Goal: Information Seeking & Learning: Learn about a topic

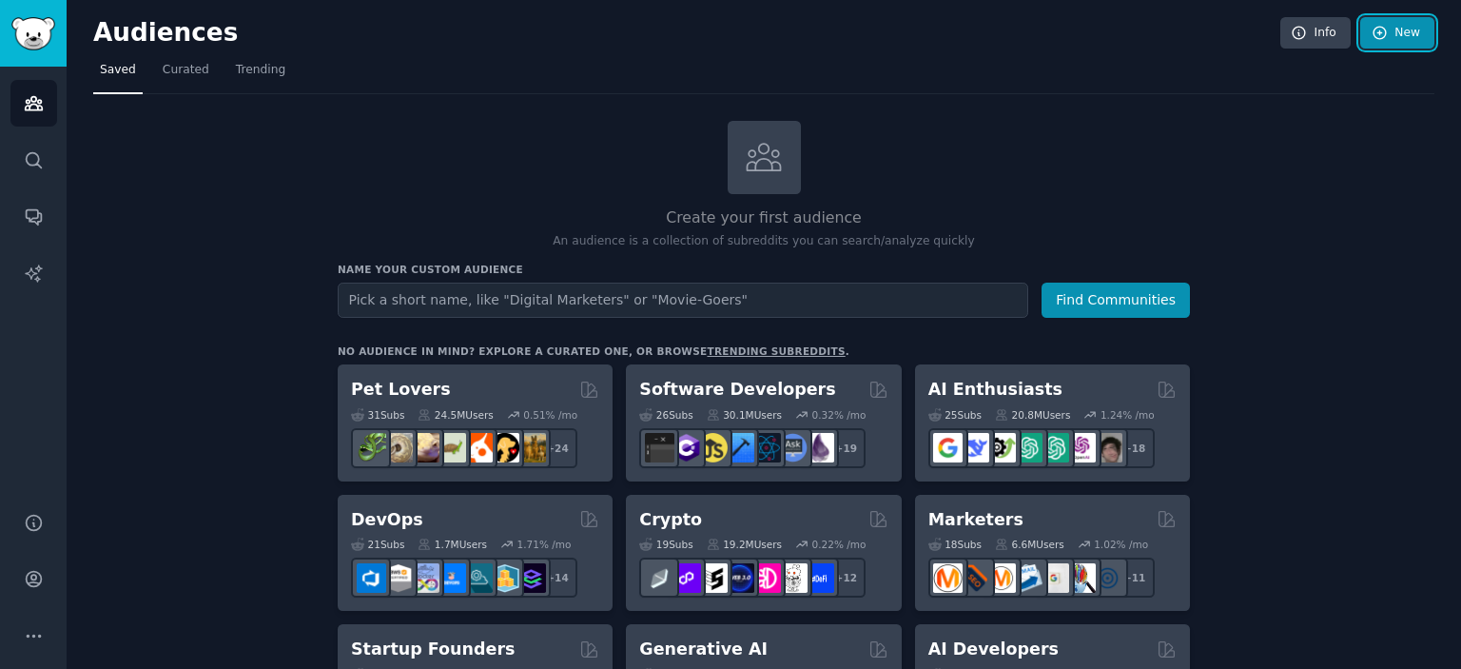
click at [1374, 33] on icon at bounding box center [1380, 33] width 17 height 17
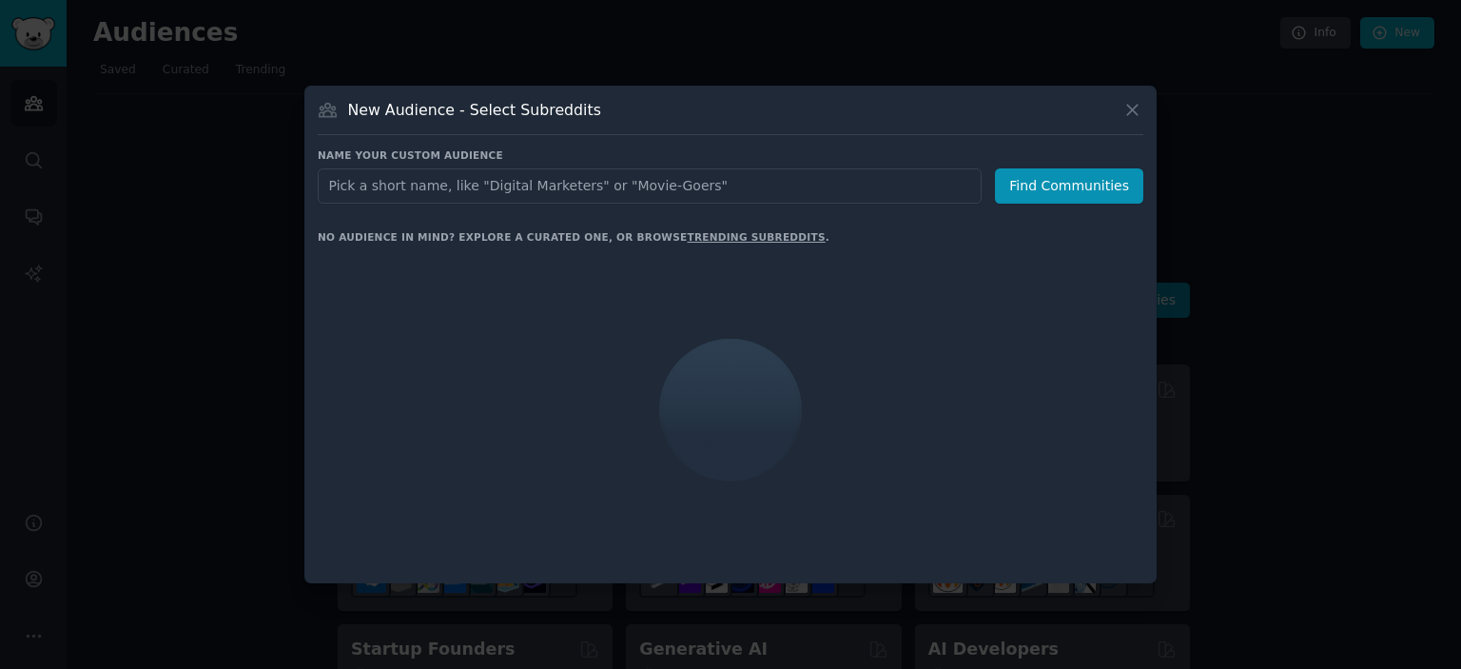
click at [598, 194] on input "text" at bounding box center [650, 185] width 664 height 35
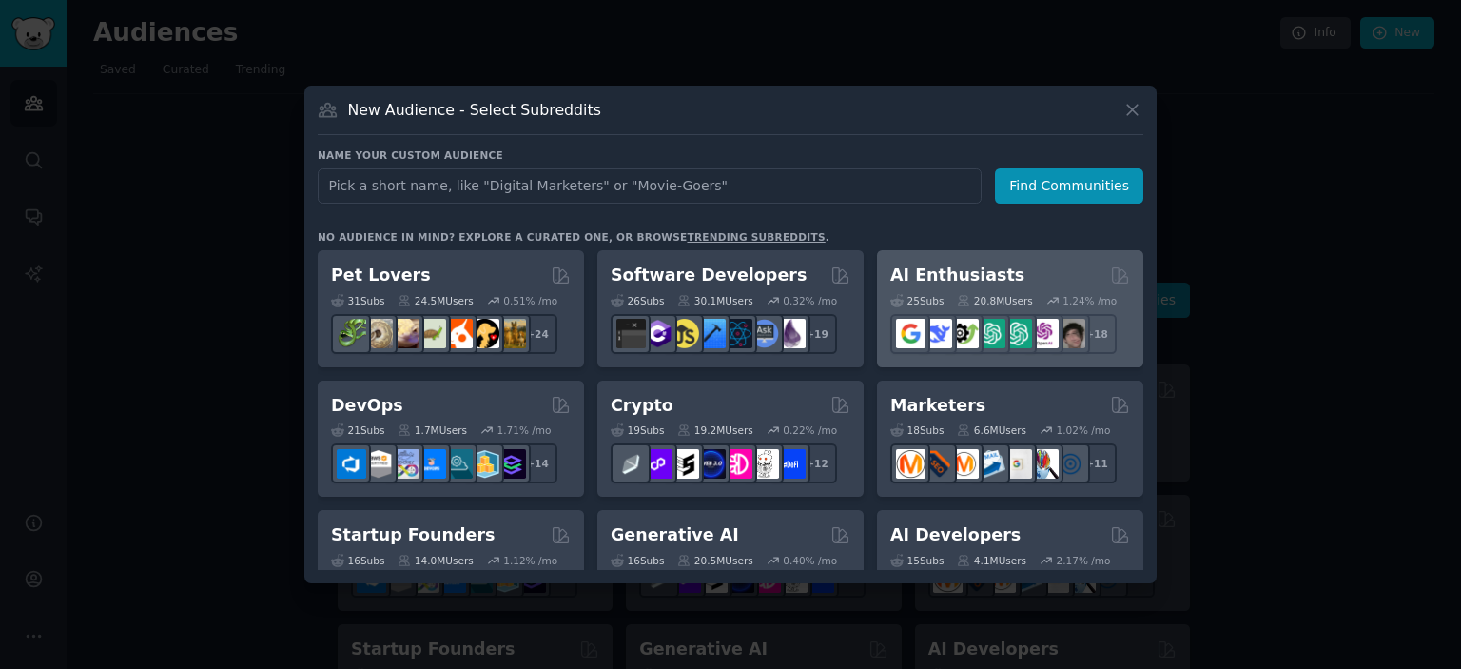
click at [918, 257] on div "AI Enthusiasts 25 Sub s 20.8M Users 1.24 % /mo + 18" at bounding box center [1010, 308] width 266 height 117
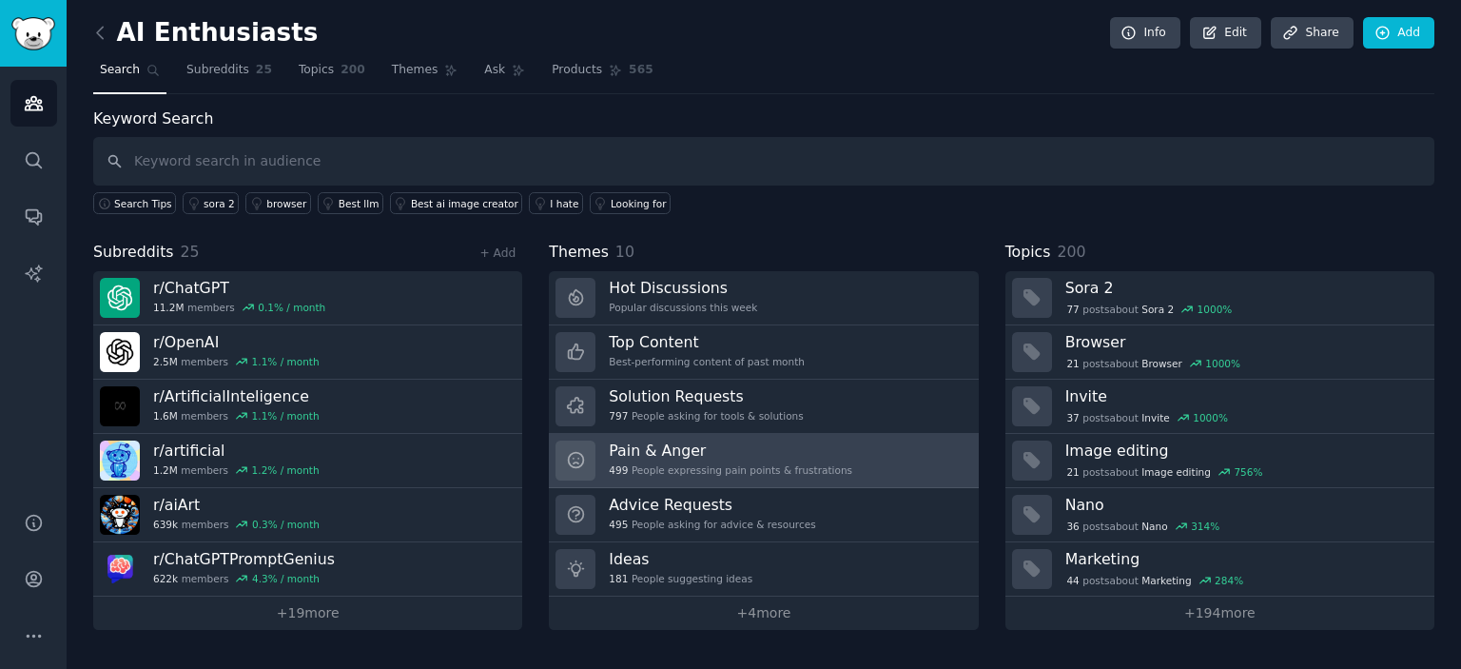
click at [765, 468] on div "499 People expressing pain points & frustrations" at bounding box center [731, 469] width 244 height 13
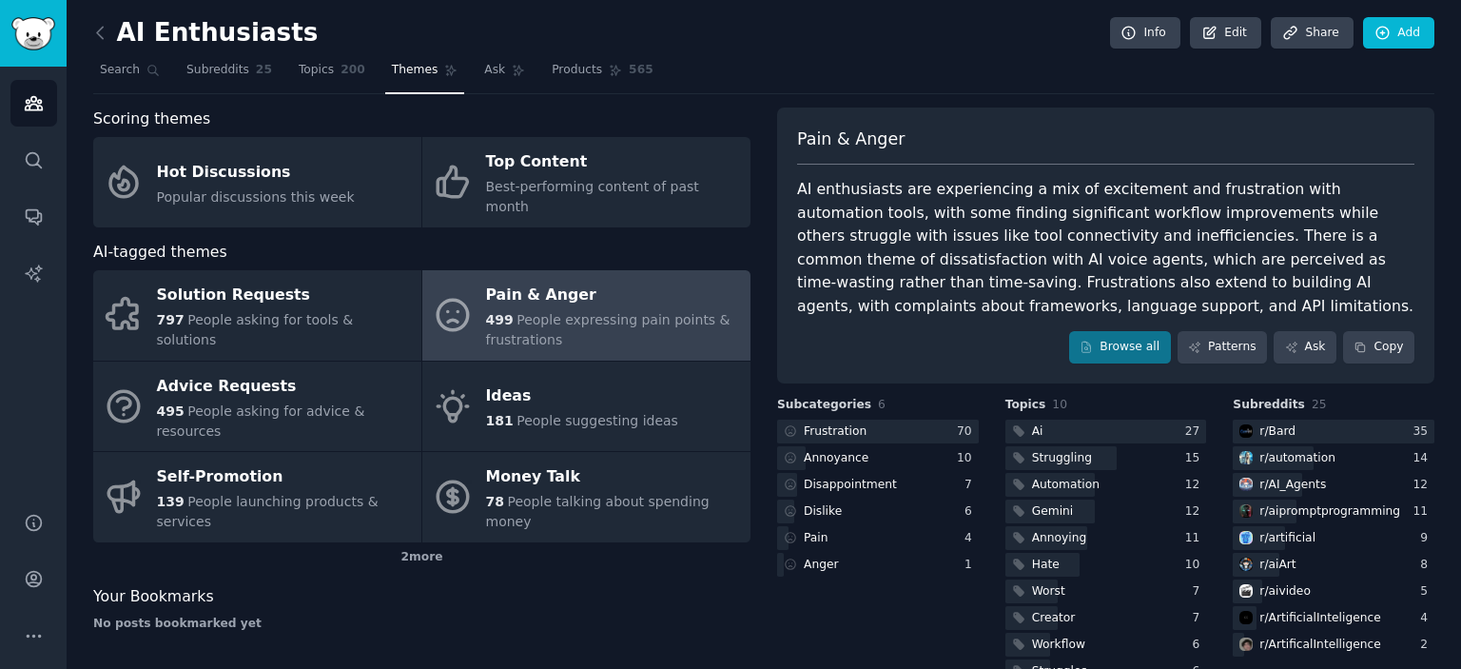
click at [297, 118] on div "Scoring themes" at bounding box center [421, 119] width 657 height 24
click at [1140, 346] on link "Browse all" at bounding box center [1120, 347] width 102 height 32
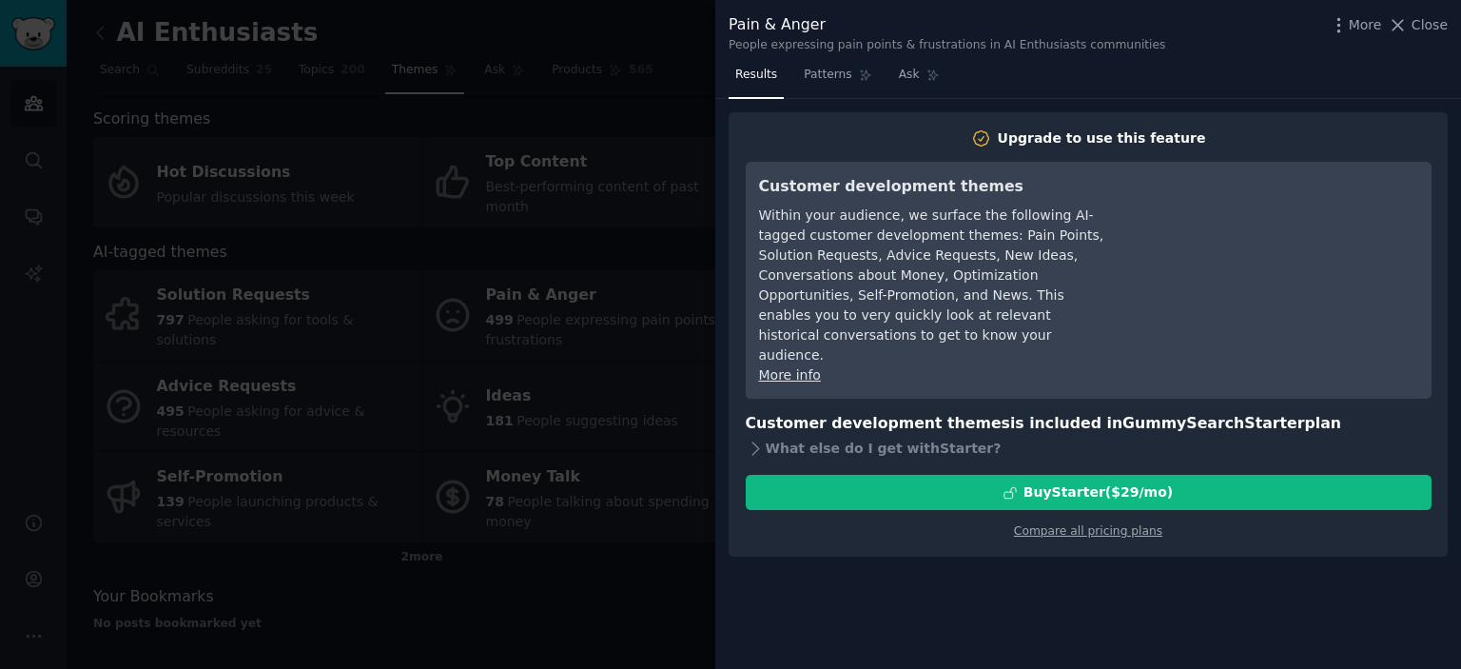
click at [479, 245] on div at bounding box center [730, 334] width 1461 height 669
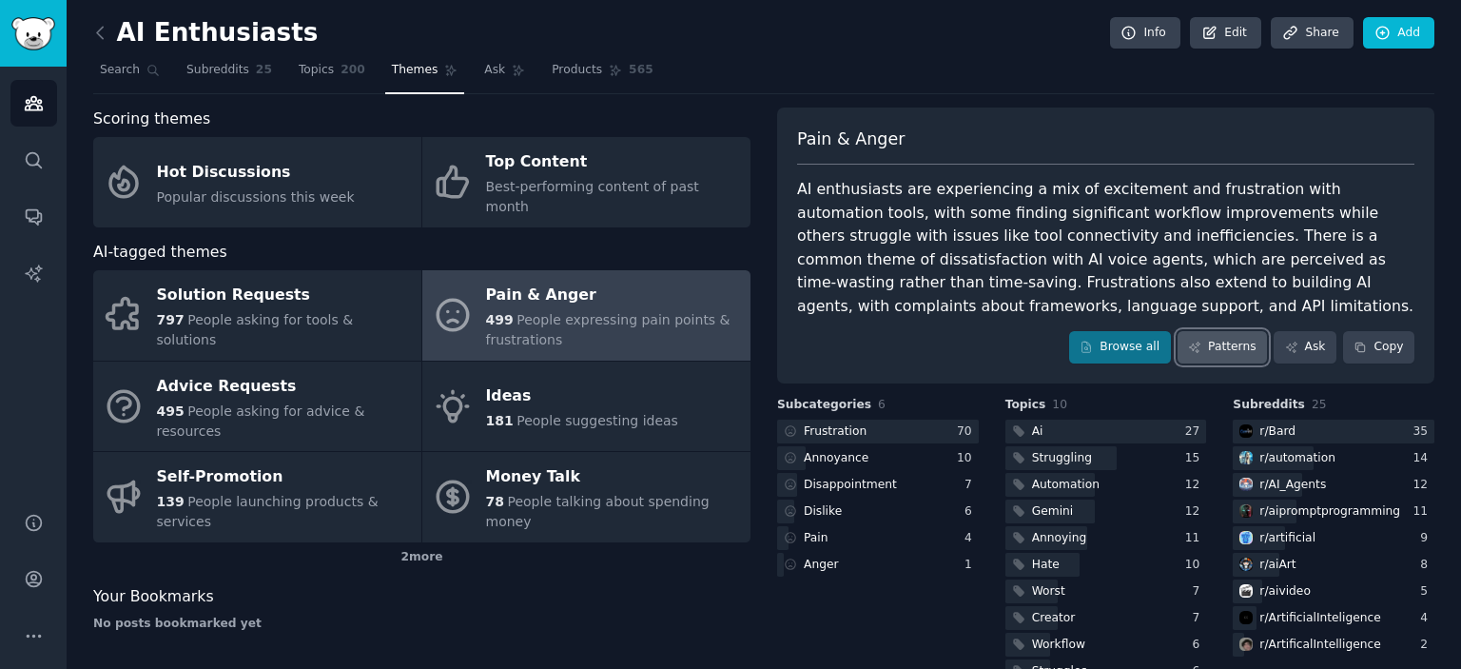
click at [1208, 357] on link "Patterns" at bounding box center [1222, 347] width 89 height 32
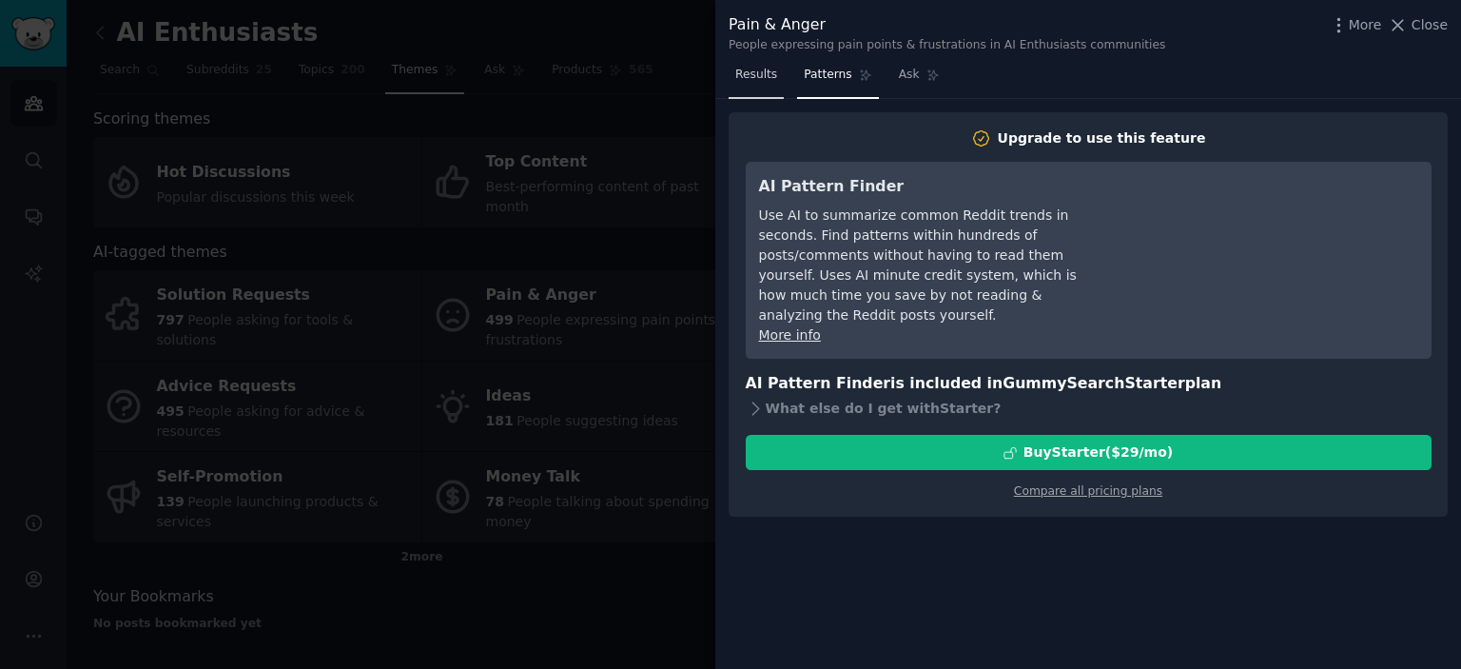
click at [757, 79] on span "Results" at bounding box center [756, 75] width 42 height 17
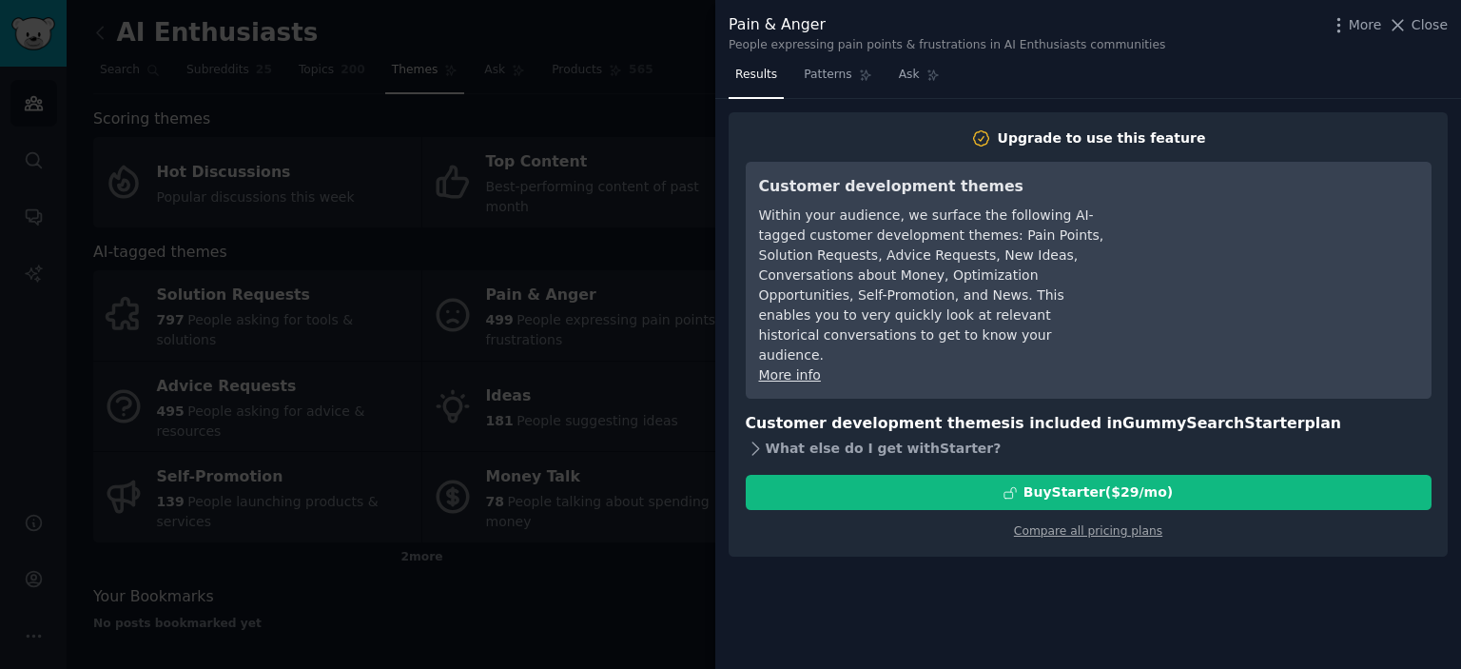
click at [857, 435] on div "What else do I get with Starter ?" at bounding box center [1089, 448] width 686 height 27
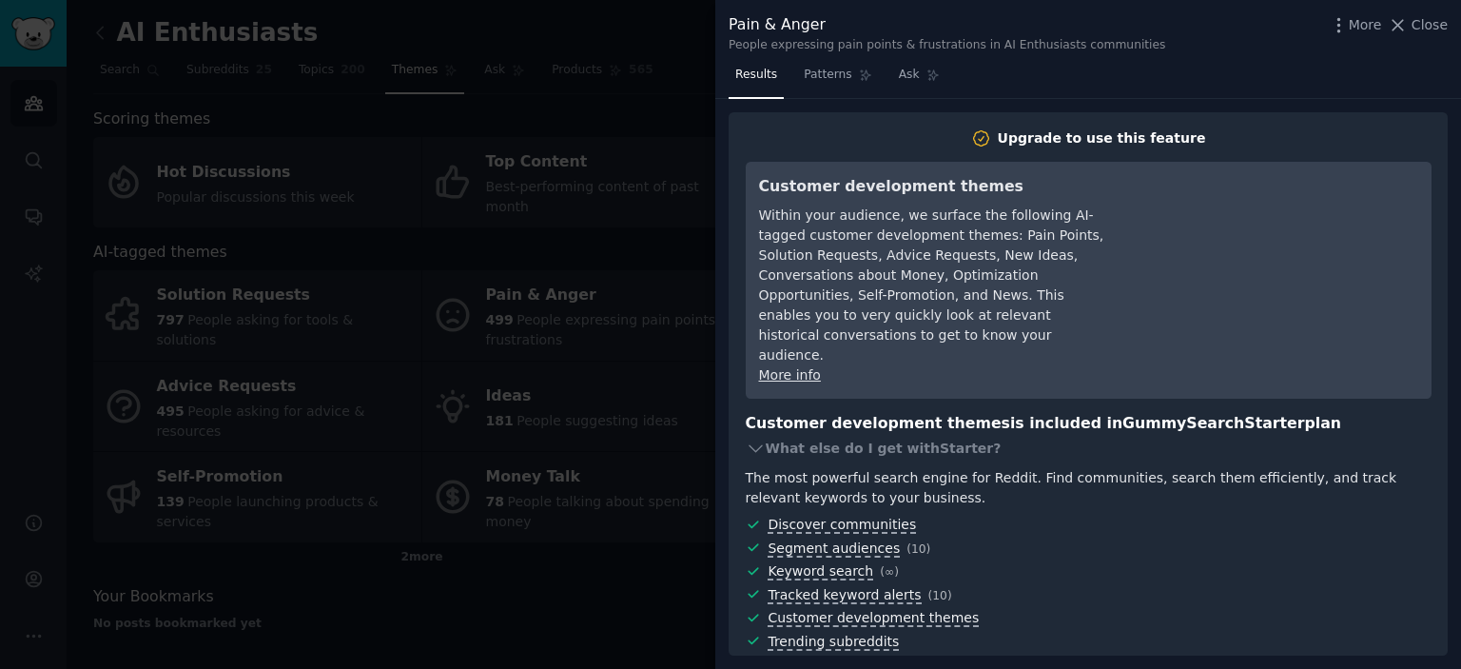
scroll to position [107, 0]
